Goal: Information Seeking & Learning: Learn about a topic

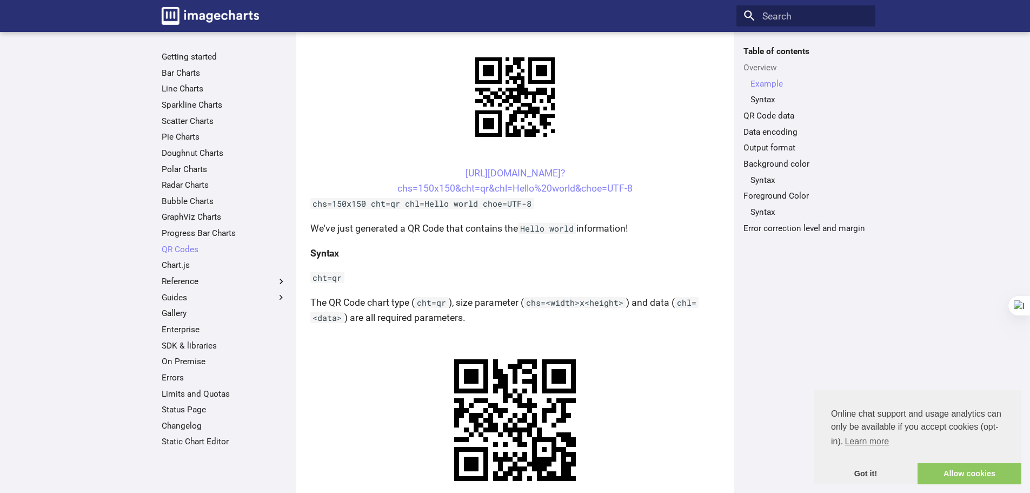
scroll to position [270, 0]
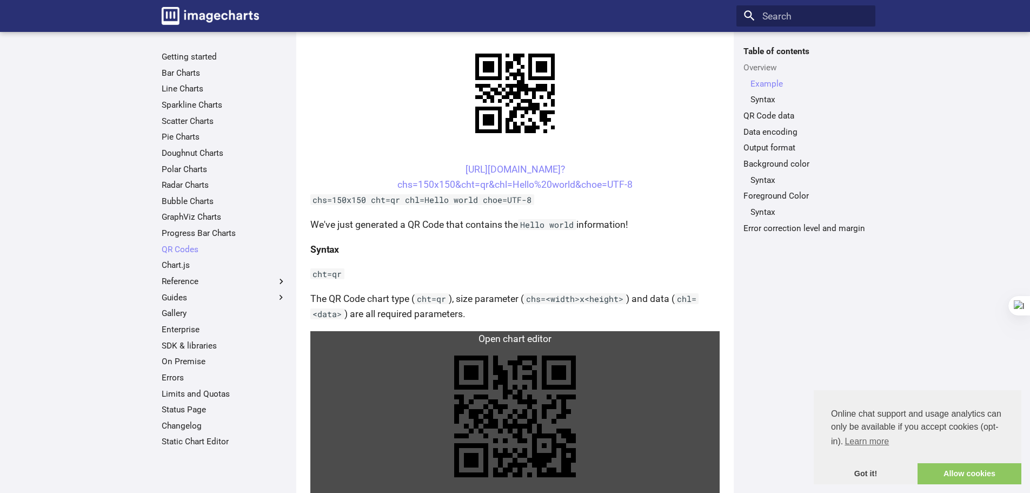
click at [539, 331] on link at bounding box center [514, 416] width 409 height 170
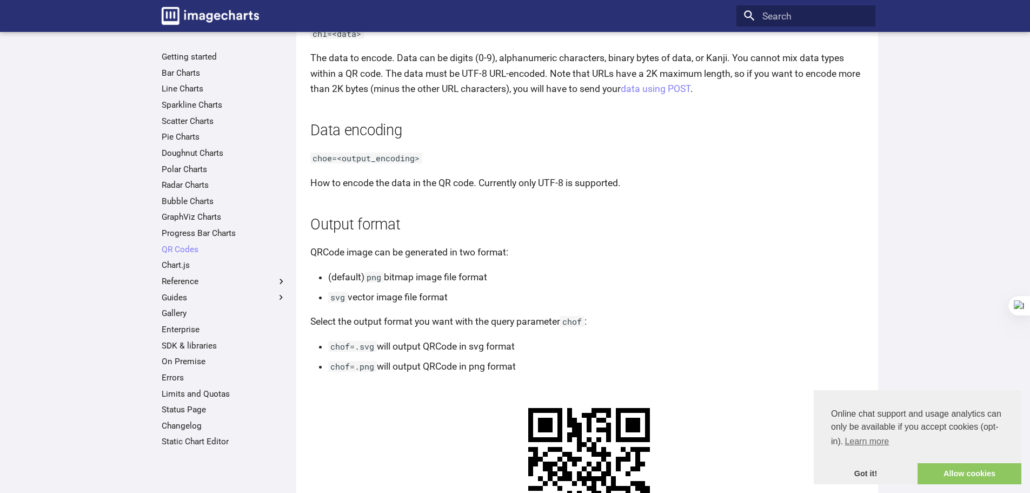
scroll to position [919, 0]
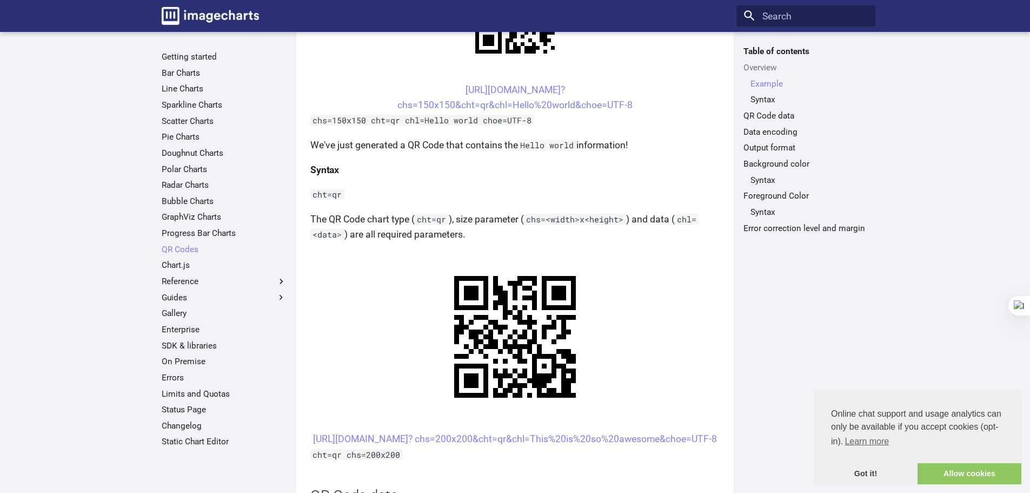
scroll to position [379, 0]
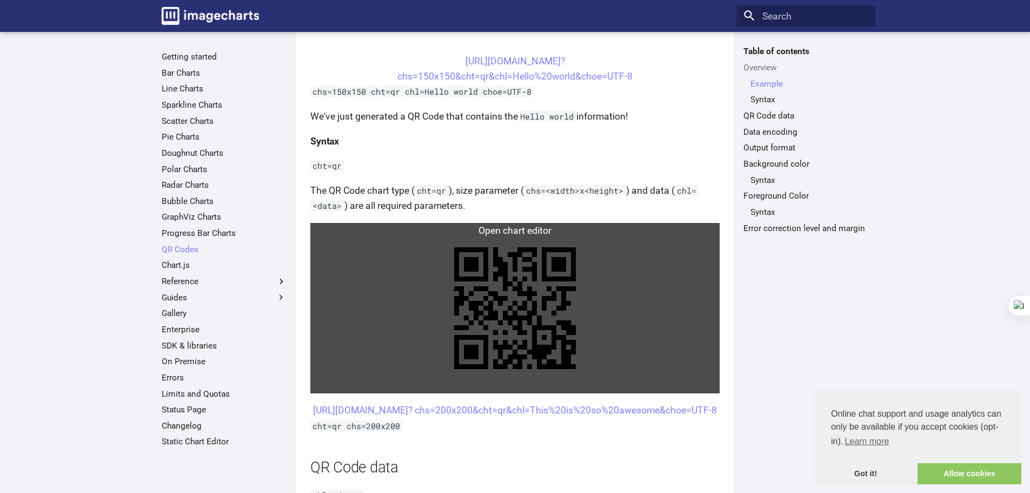
click at [523, 230] on link at bounding box center [514, 308] width 409 height 170
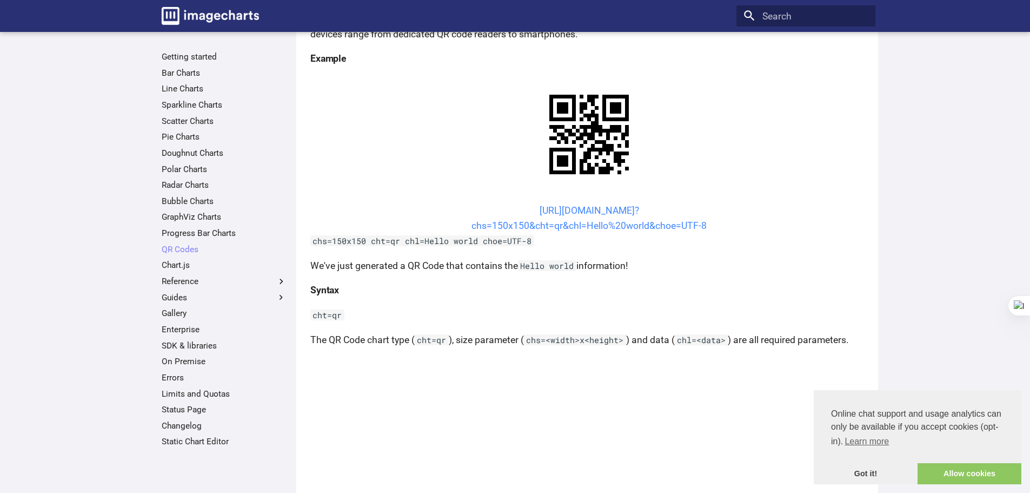
scroll to position [324, 0]
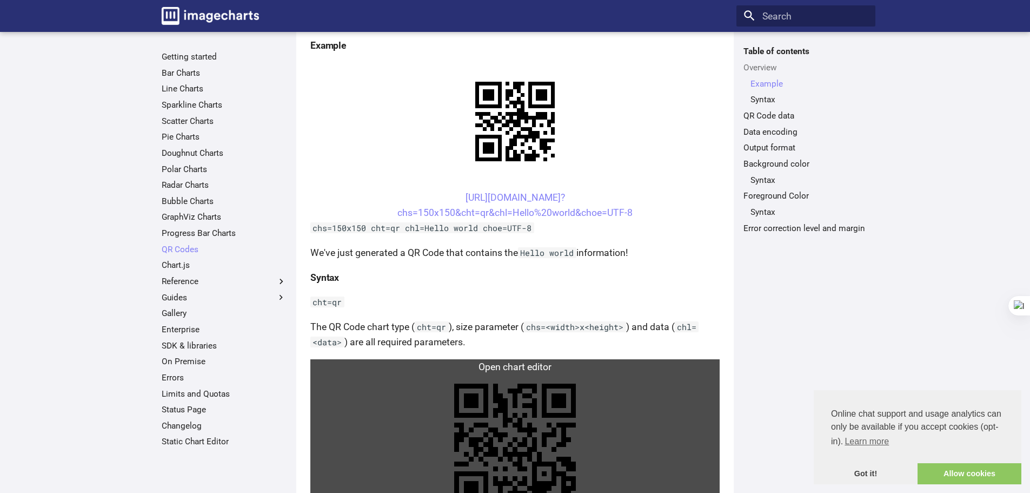
scroll to position [379, 0]
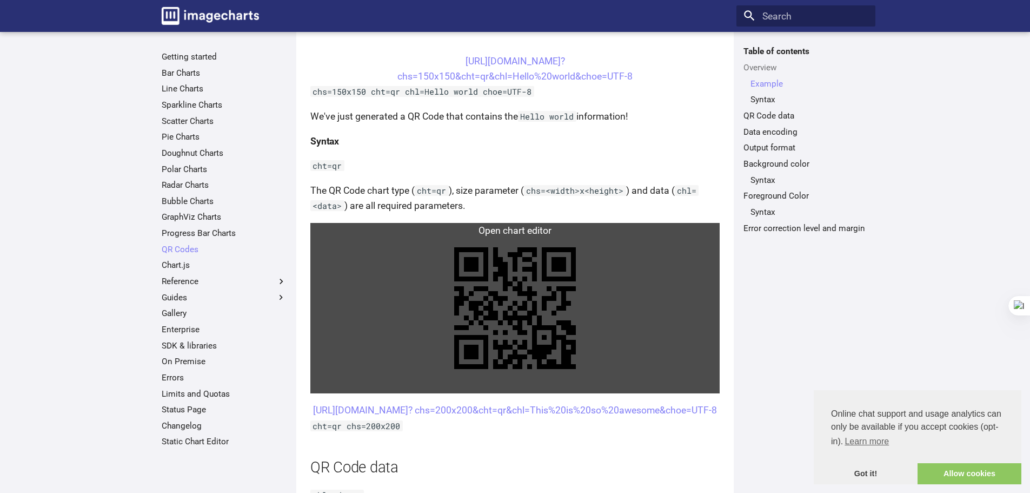
click at [505, 240] on link at bounding box center [514, 308] width 409 height 170
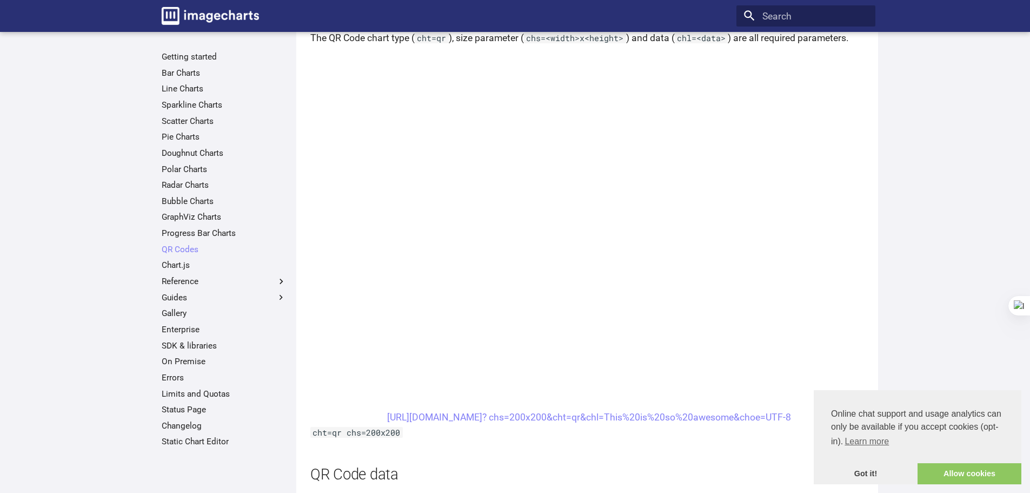
scroll to position [487, 0]
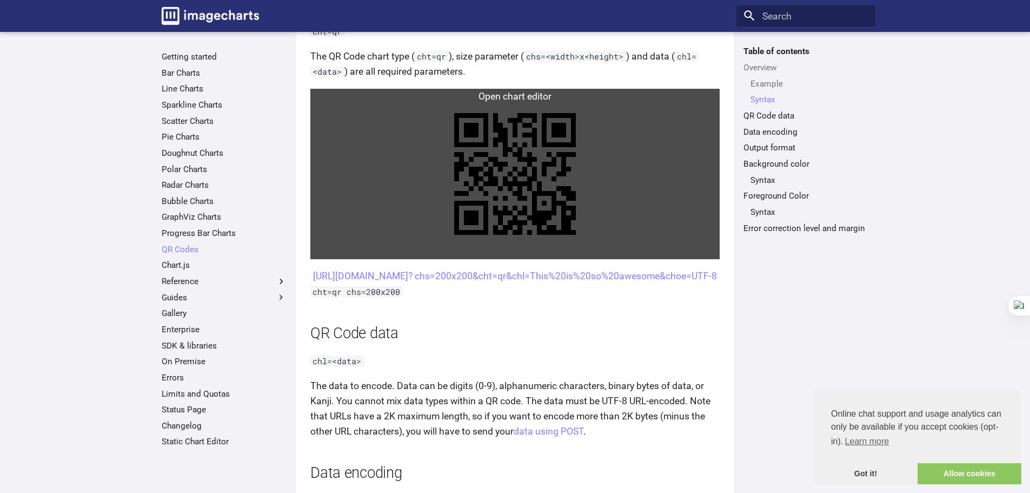
scroll to position [487, 0]
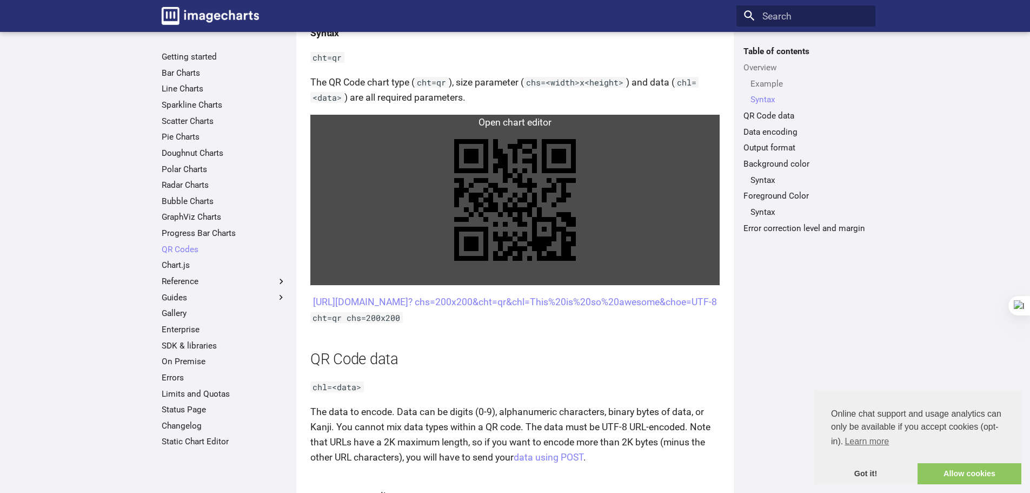
click at [519, 211] on link at bounding box center [514, 200] width 409 height 170
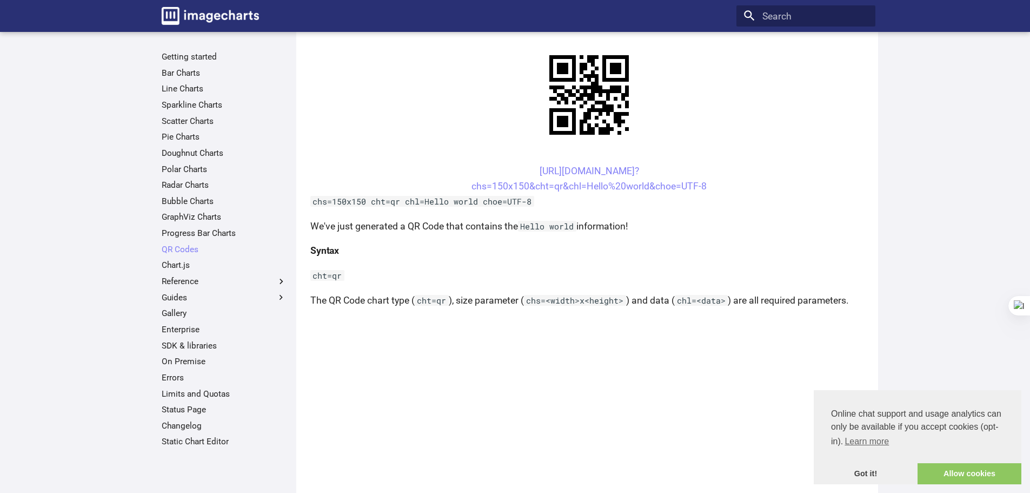
scroll to position [162, 0]
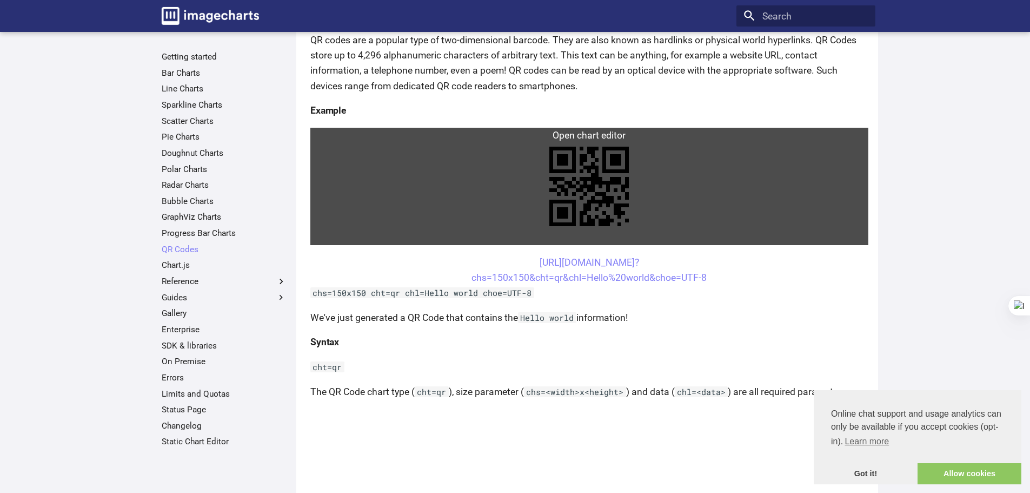
click at [578, 169] on link at bounding box center [589, 186] width 558 height 117
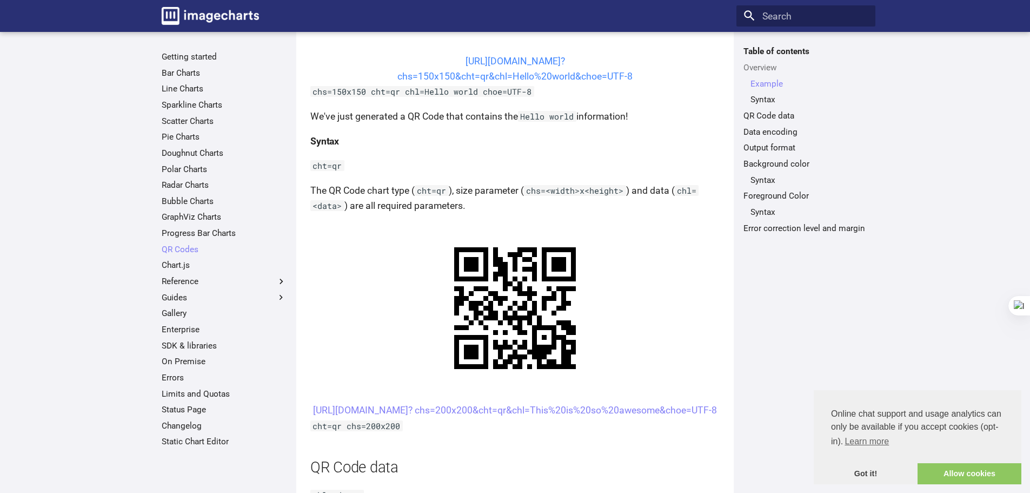
scroll to position [433, 0]
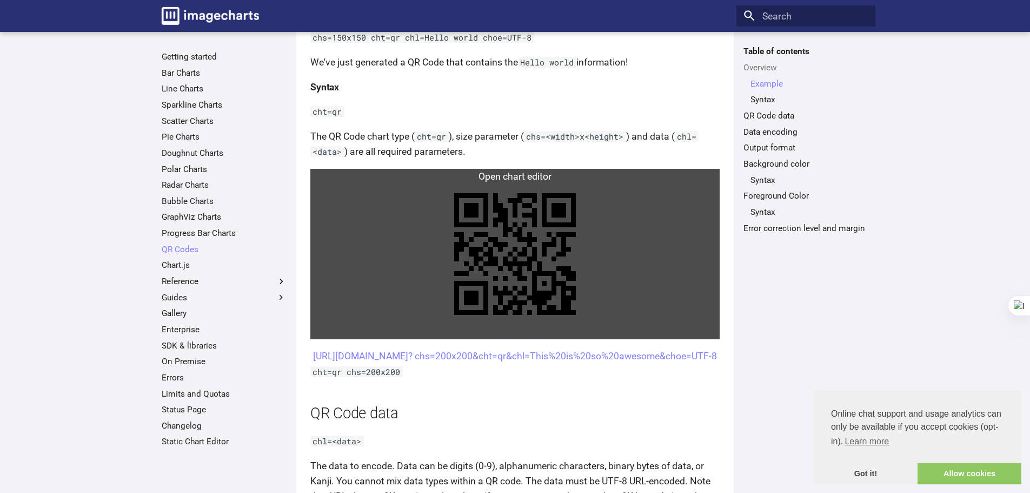
click at [535, 257] on link at bounding box center [514, 254] width 409 height 170
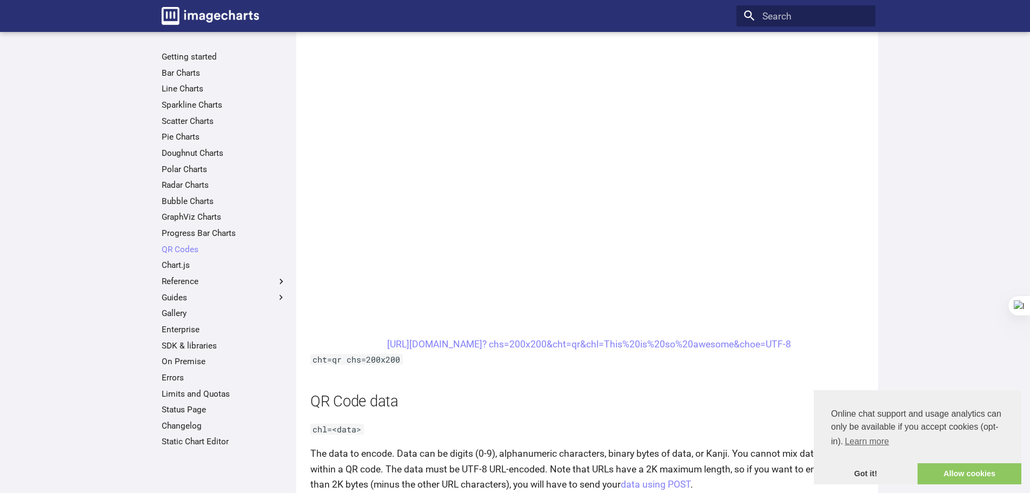
scroll to position [595, 0]
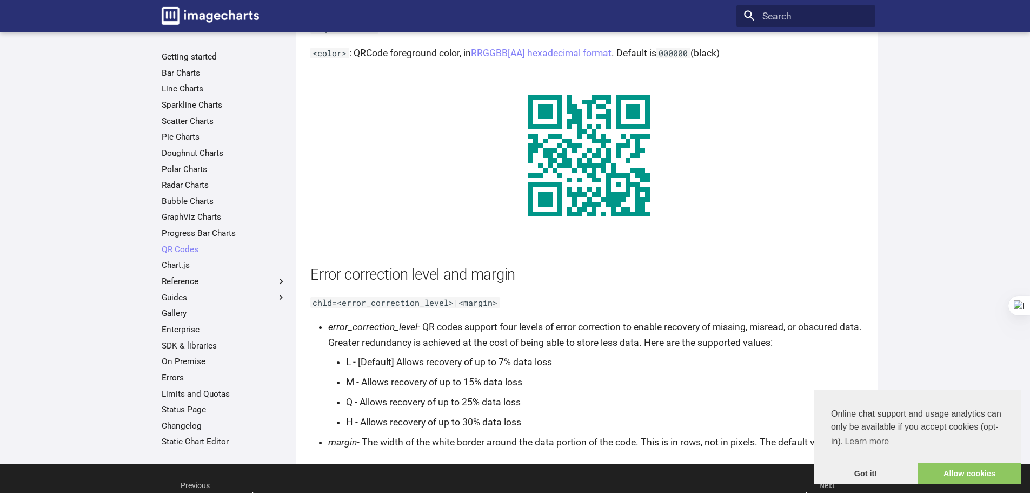
scroll to position [1870, 0]
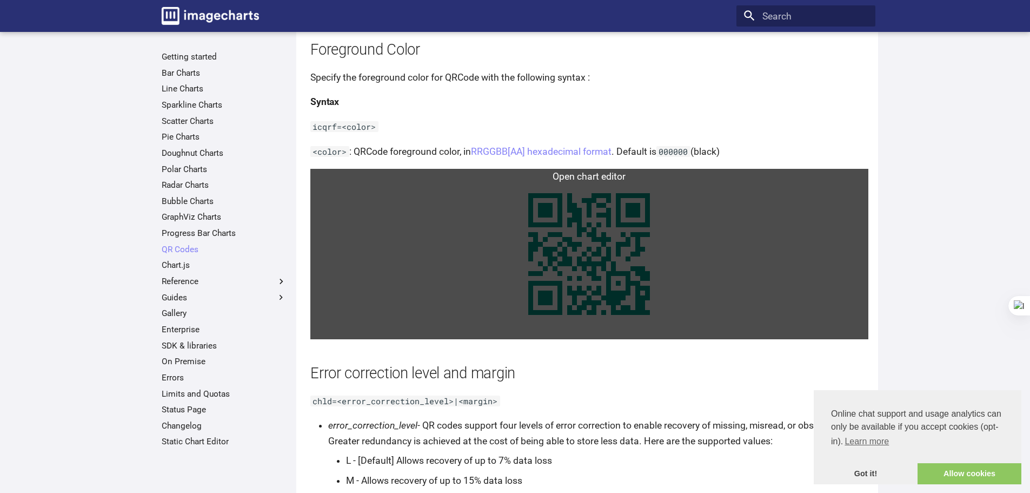
click at [586, 196] on link at bounding box center [589, 254] width 558 height 170
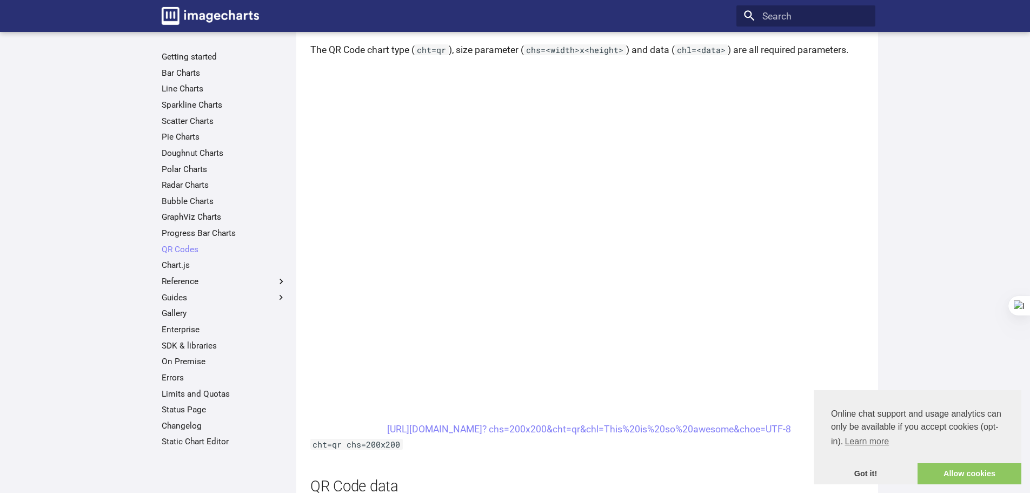
scroll to position [477, 0]
